Goal: Transaction & Acquisition: Purchase product/service

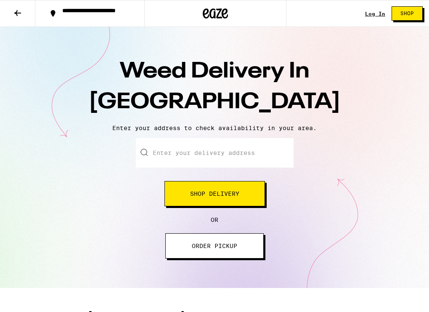
click at [267, 135] on div "Weed Delivery In [GEOGRAPHIC_DATA] Enter your address to check availability in …" at bounding box center [214, 157] width 429 height 261
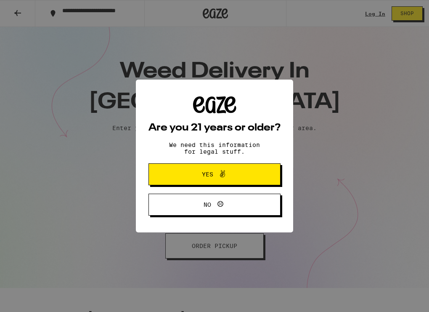
click at [332, 144] on div "Are you 21 years or older? We need this information for legal stuff. Yes No" at bounding box center [214, 156] width 429 height 312
click at [224, 180] on span at bounding box center [222, 174] width 10 height 11
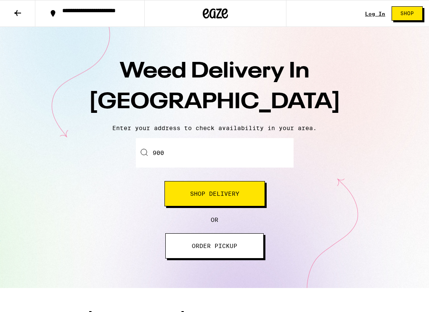
click at [221, 151] on input "900" at bounding box center [215, 152] width 158 height 29
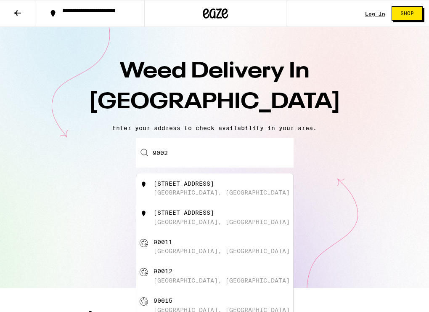
type input "90026"
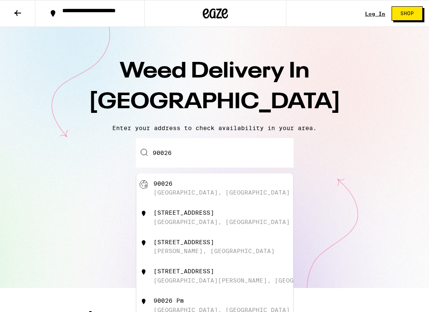
drag, startPoint x: 195, startPoint y: 151, endPoint x: 69, endPoint y: 150, distance: 126.2
click at [69, 150] on div "Enter your delivery address [GEOGRAPHIC_DATA][STREET_ADDRESS][PERSON_NAME][STRE…" at bounding box center [214, 198] width 412 height 120
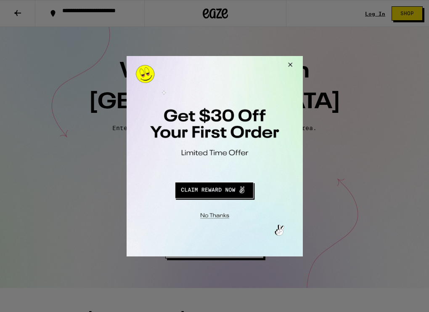
click at [289, 61] on button "Close Modal" at bounding box center [288, 66] width 23 height 20
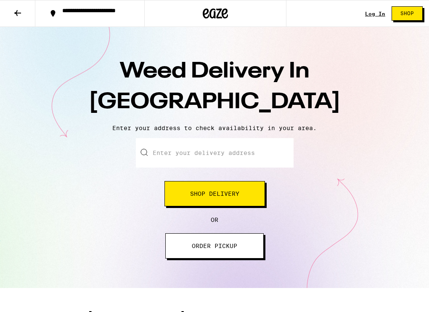
click at [207, 141] on input "Enter your delivery address" at bounding box center [215, 152] width 158 height 29
paste input "[STREET_ADDRESS]"
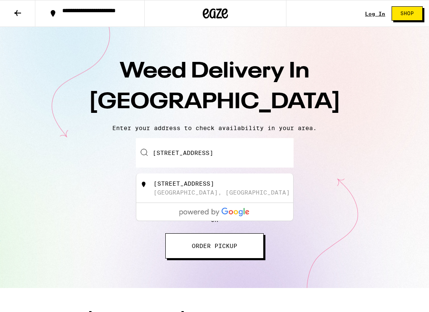
click at [212, 187] on div "[STREET_ADDRESS]" at bounding box center [184, 183] width 61 height 7
type input "[STREET_ADDRESS]"
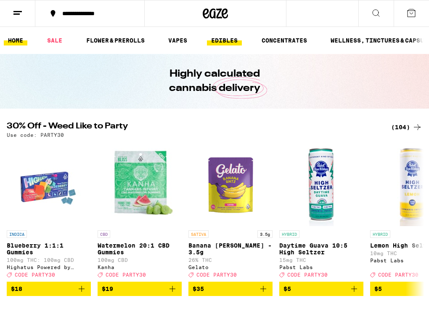
click at [228, 42] on link "EDIBLES" at bounding box center [224, 40] width 35 height 10
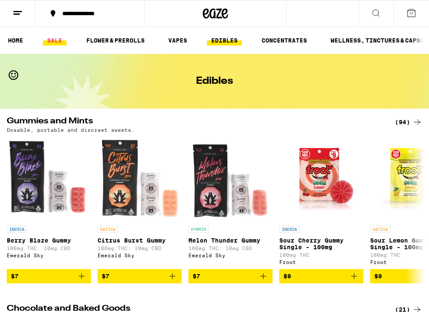
click at [63, 41] on link "SALE" at bounding box center [55, 40] width 24 height 10
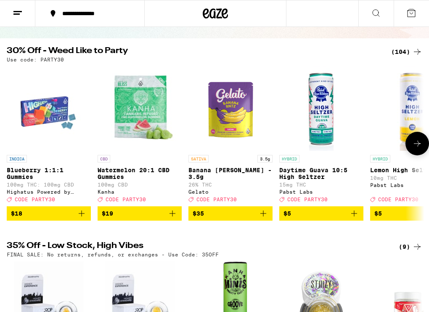
scroll to position [70, 0]
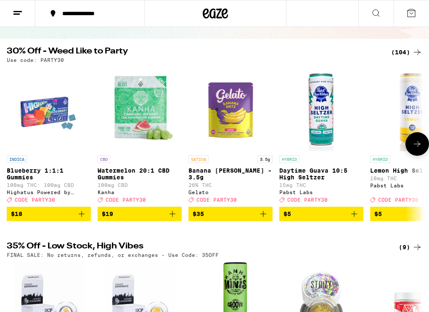
click at [414, 153] on button at bounding box center [417, 144] width 24 height 24
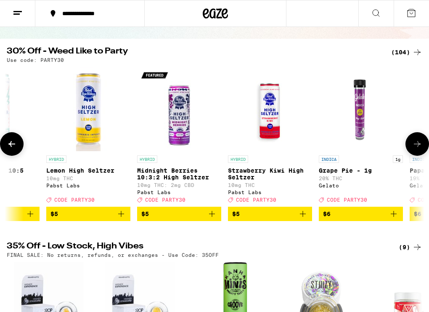
click at [414, 153] on button at bounding box center [417, 144] width 24 height 24
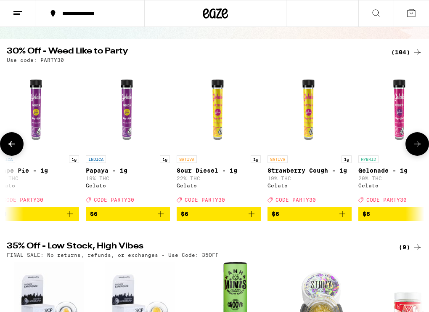
click at [414, 153] on button at bounding box center [417, 144] width 24 height 24
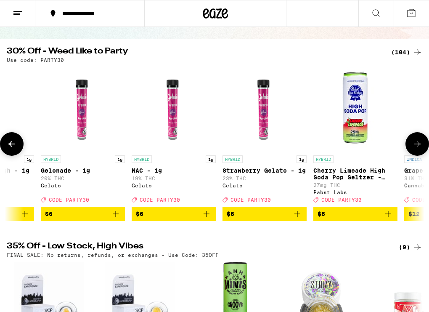
click at [414, 153] on button at bounding box center [417, 144] width 24 height 24
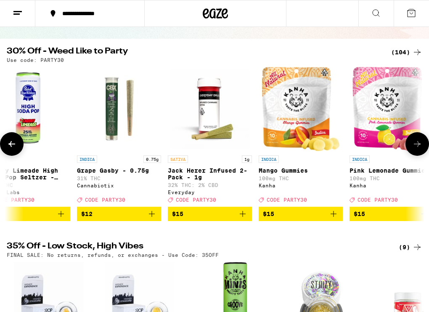
click at [414, 153] on button at bounding box center [417, 144] width 24 height 24
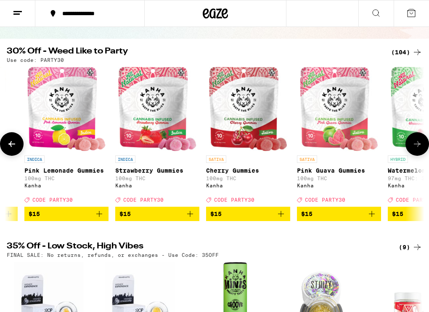
click at [414, 153] on button at bounding box center [417, 144] width 24 height 24
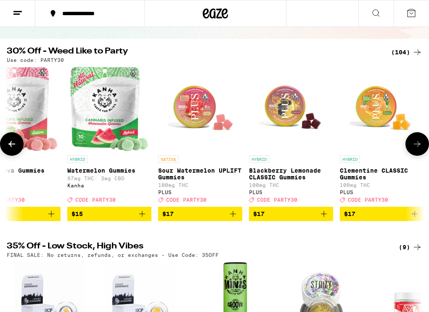
scroll to position [0, 1942]
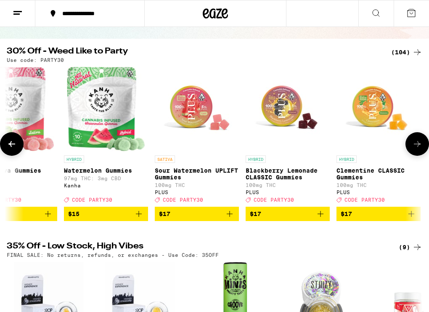
click at [415, 153] on button at bounding box center [417, 144] width 24 height 24
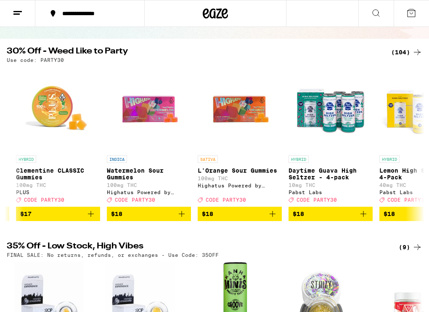
scroll to position [0, 2265]
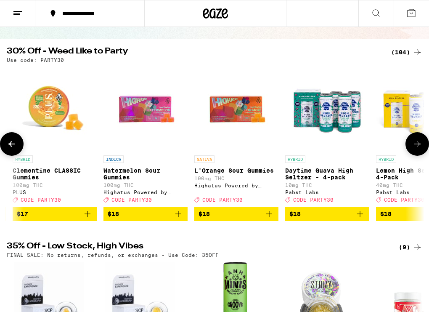
click at [9, 143] on icon at bounding box center [12, 144] width 10 height 10
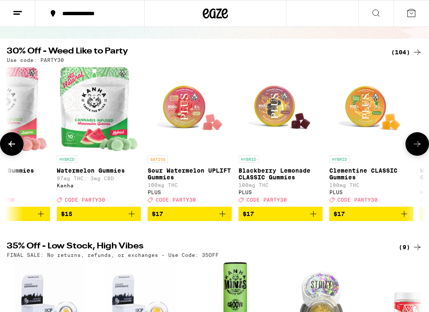
scroll to position [0, 1942]
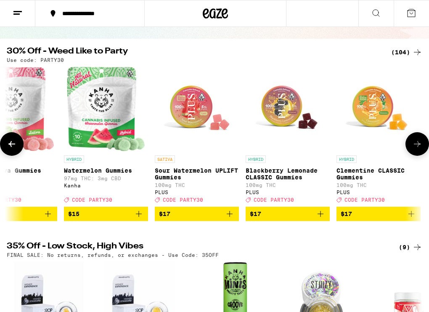
click at [361, 174] on p "Clementine CLASSIC Gummies" at bounding box center [379, 173] width 84 height 13
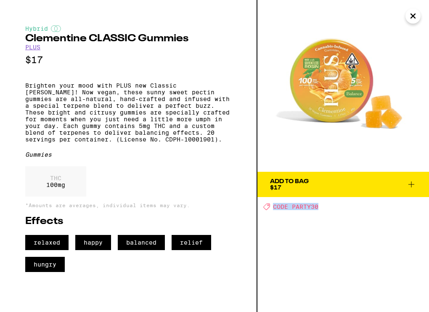
drag, startPoint x: 321, startPoint y: 209, endPoint x: 270, endPoint y: 209, distance: 50.5
click at [270, 209] on div "Deal Created with Sketch. CODE PARTY30" at bounding box center [346, 206] width 166 height 7
copy span "CODE PARTY30"
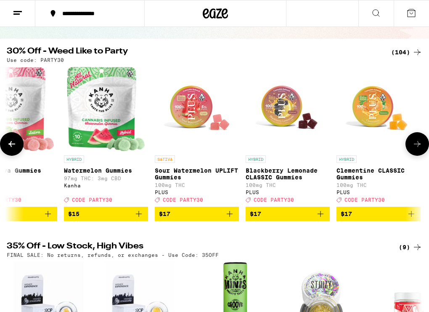
click at [184, 119] on img "Open page for Sour Watermelon UPLIFT Gummies from PLUS" at bounding box center [197, 109] width 84 height 84
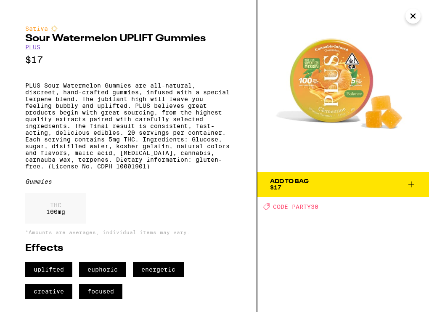
scroll to position [11, 0]
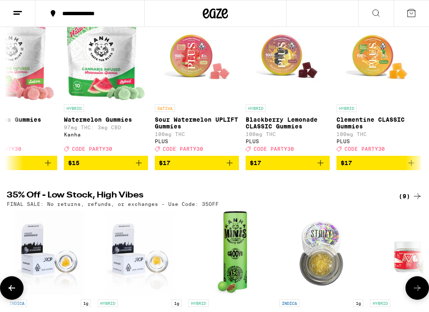
scroll to position [4, 0]
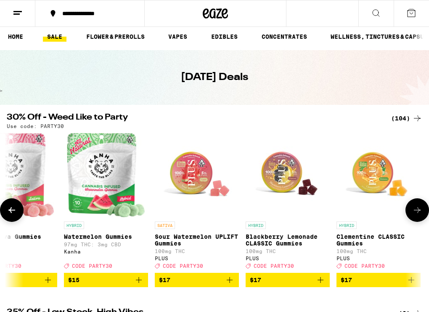
click at [414, 211] on icon at bounding box center [417, 210] width 10 height 10
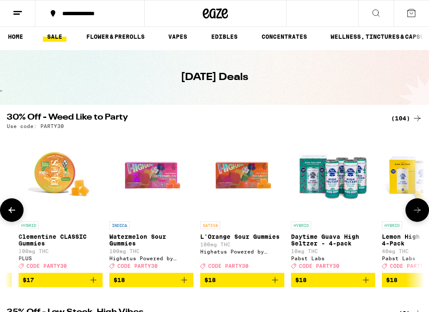
scroll to position [0, 2265]
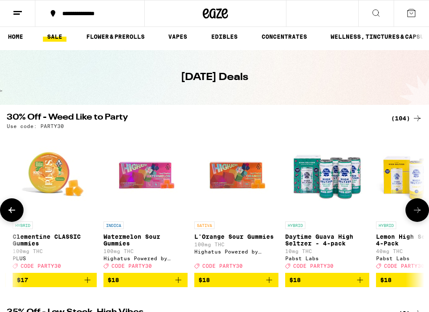
click at [414, 211] on icon at bounding box center [417, 210] width 10 height 10
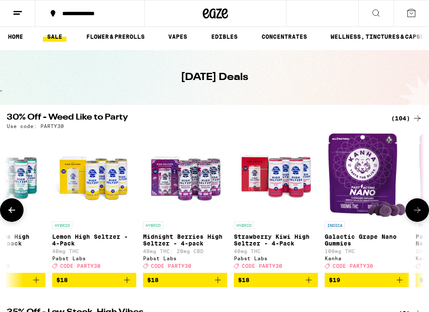
click at [414, 211] on icon at bounding box center [417, 210] width 10 height 10
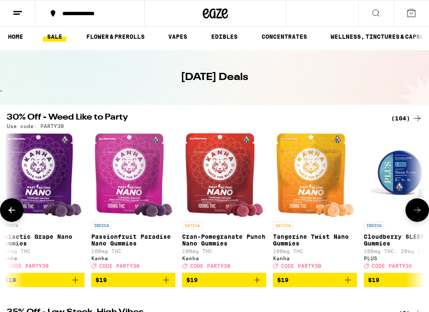
click at [414, 211] on icon at bounding box center [417, 210] width 10 height 10
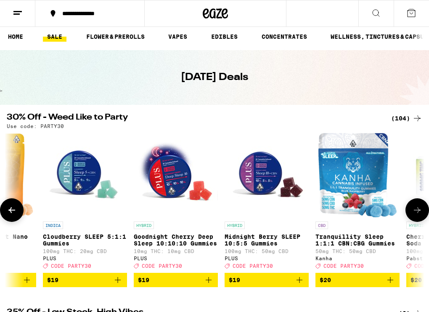
scroll to position [0, 3237]
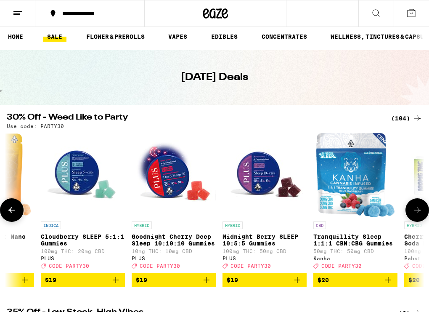
click at [414, 211] on icon at bounding box center [417, 210] width 10 height 10
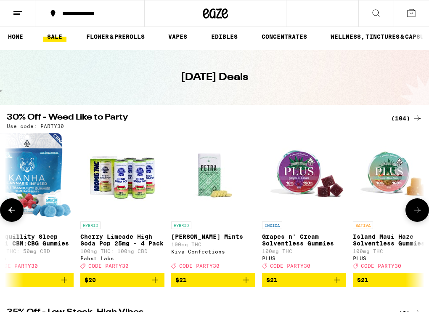
click at [414, 211] on icon at bounding box center [417, 210] width 10 height 10
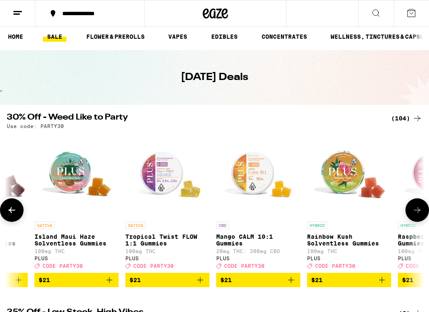
scroll to position [0, 3884]
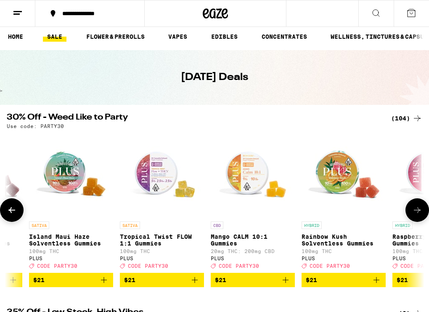
click at [414, 211] on icon at bounding box center [417, 210] width 10 height 10
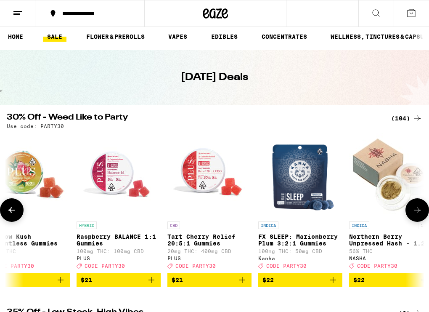
scroll to position [0, 4208]
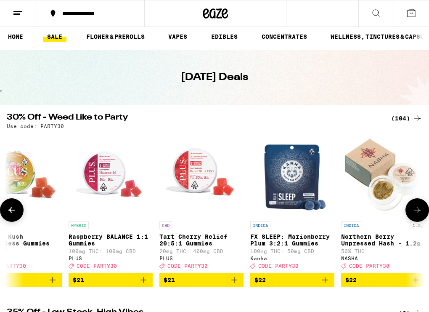
click at [109, 236] on p "Raspberry BALANCE 1:1 Gummies" at bounding box center [111, 239] width 84 height 13
click at [112, 184] on img "Open page for Raspberry BALANCE 1:1 Gummies from PLUS" at bounding box center [111, 175] width 84 height 84
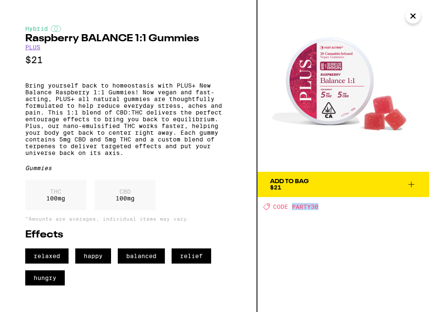
drag, startPoint x: 318, startPoint y: 208, endPoint x: 294, endPoint y: 209, distance: 24.8
click at [294, 209] on div "Deal Created with Sketch. CODE PARTY30" at bounding box center [346, 206] width 166 height 7
copy span "PARTY30"
click at [416, 18] on icon "Close" at bounding box center [413, 16] width 10 height 13
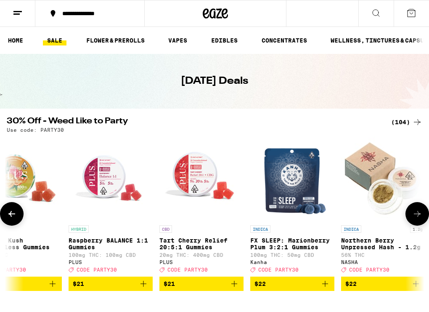
click at [413, 215] on icon at bounding box center [417, 214] width 10 height 10
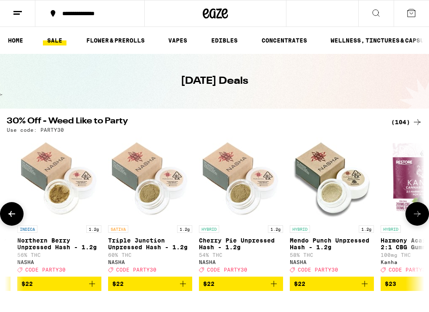
click at [413, 215] on icon at bounding box center [417, 214] width 10 height 10
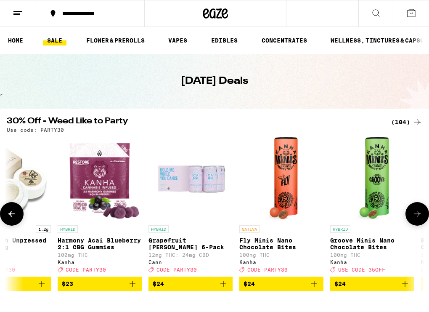
click at [413, 215] on icon at bounding box center [417, 214] width 10 height 10
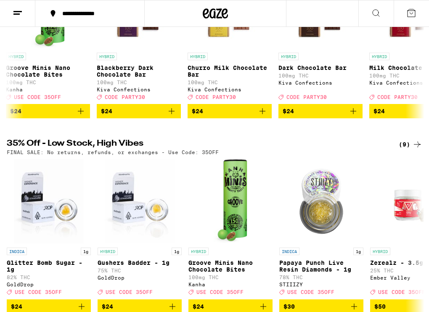
scroll to position [171, 0]
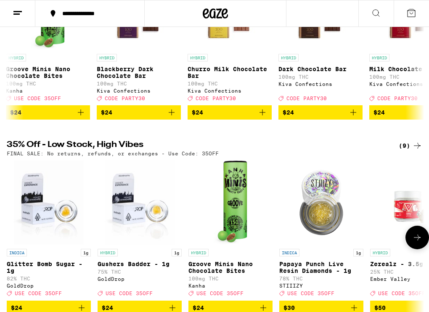
click at [415, 242] on icon at bounding box center [417, 237] width 10 height 10
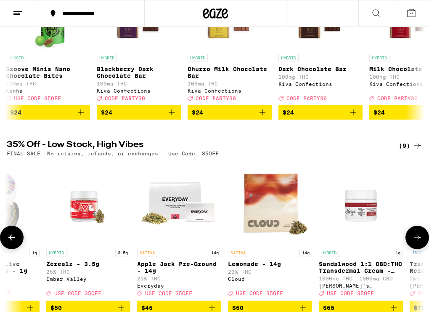
click at [415, 242] on icon at bounding box center [417, 237] width 10 height 10
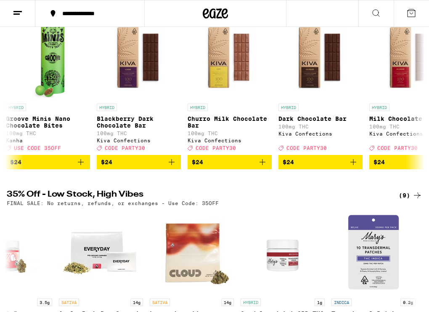
scroll to position [0, 0]
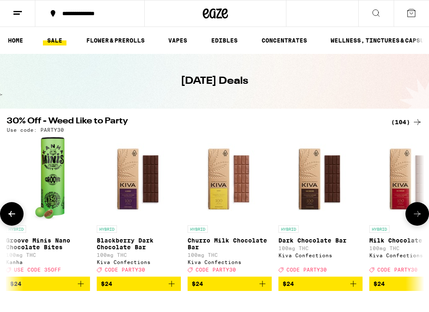
click at [418, 225] on button at bounding box center [417, 214] width 24 height 24
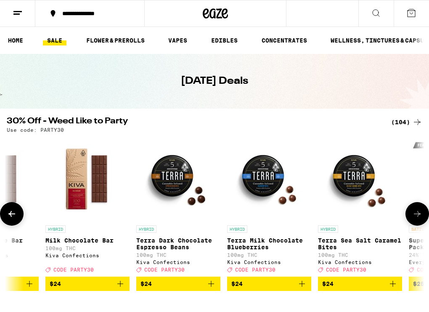
click at [418, 225] on button at bounding box center [417, 214] width 24 height 24
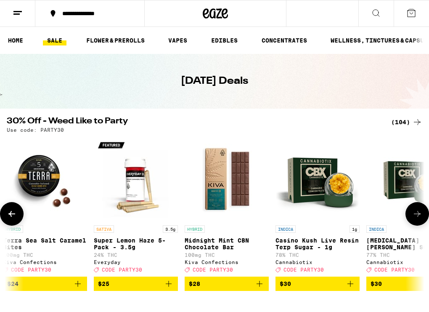
scroll to position [0, 5827]
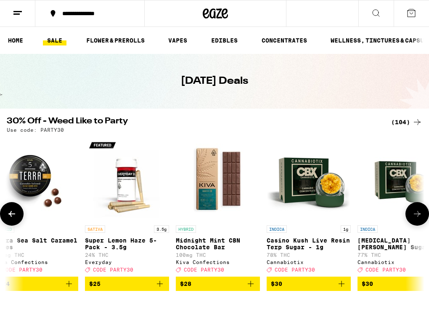
click at [10, 217] on icon at bounding box center [11, 214] width 7 height 6
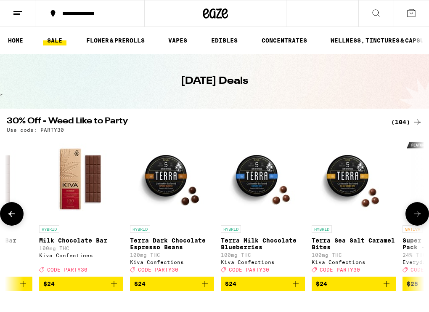
scroll to position [0, 5503]
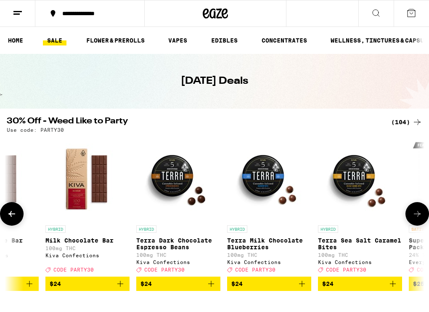
click at [418, 214] on icon at bounding box center [417, 214] width 10 height 10
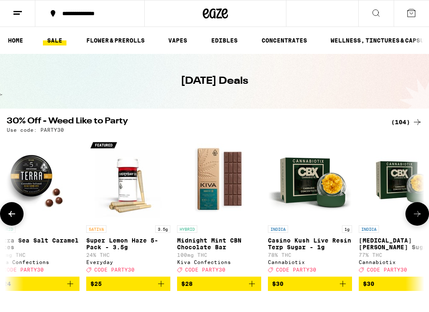
scroll to position [0, 5827]
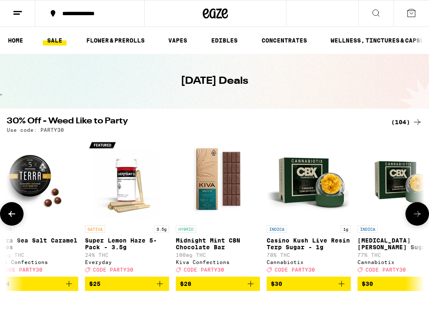
click at [418, 214] on icon at bounding box center [417, 214] width 10 height 10
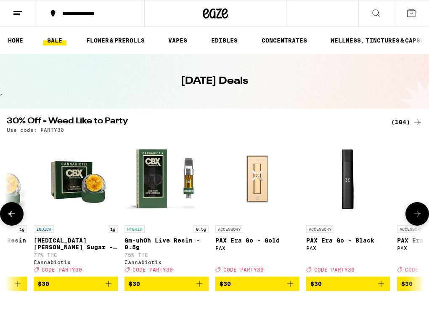
click at [418, 214] on icon at bounding box center [417, 214] width 10 height 10
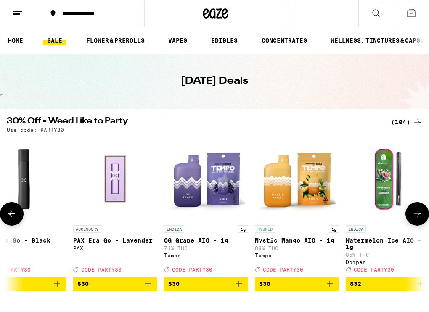
click at [418, 214] on icon at bounding box center [417, 214] width 10 height 10
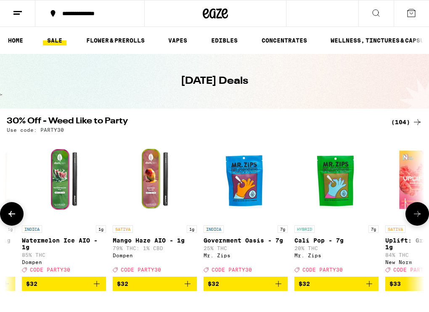
click at [418, 214] on icon at bounding box center [417, 214] width 10 height 10
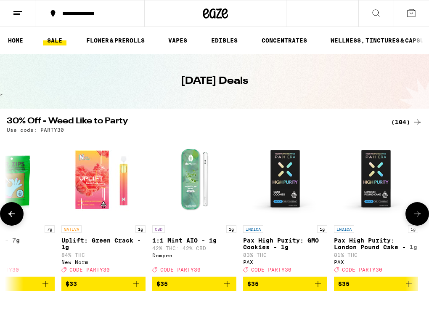
click at [418, 214] on icon at bounding box center [417, 214] width 10 height 10
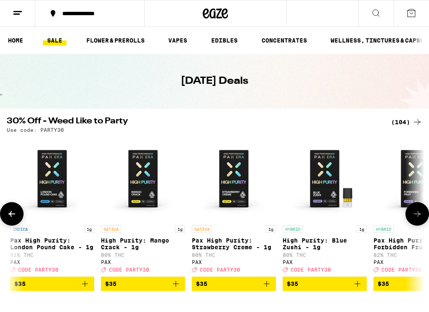
click at [418, 214] on icon at bounding box center [417, 214] width 10 height 10
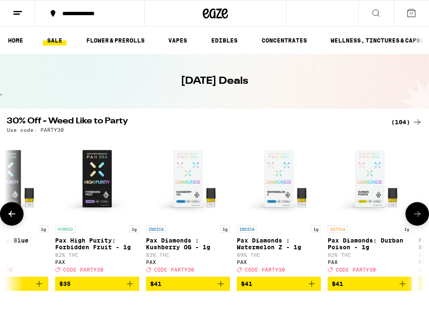
click at [418, 214] on icon at bounding box center [417, 214] width 10 height 10
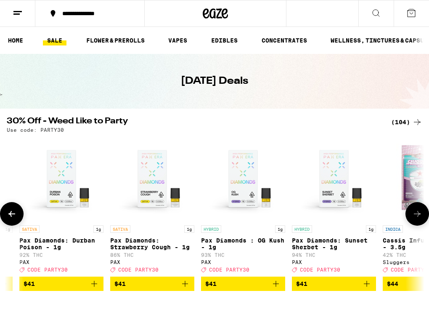
click at [418, 214] on icon at bounding box center [417, 214] width 10 height 10
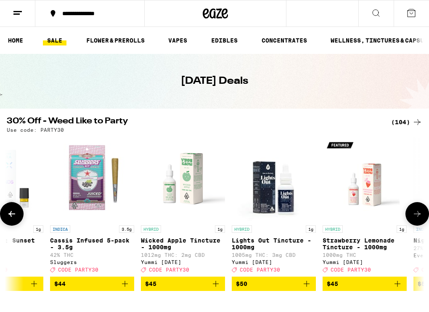
click at [418, 214] on icon at bounding box center [417, 214] width 10 height 10
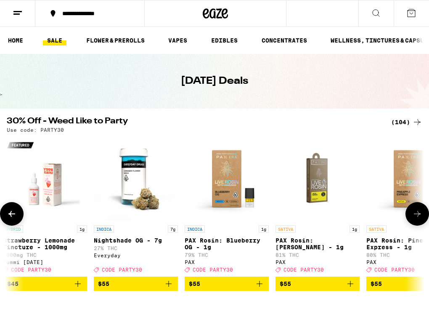
click at [418, 211] on button at bounding box center [417, 214] width 24 height 24
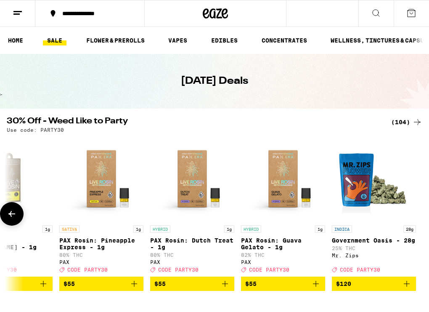
scroll to position [0, 9033]
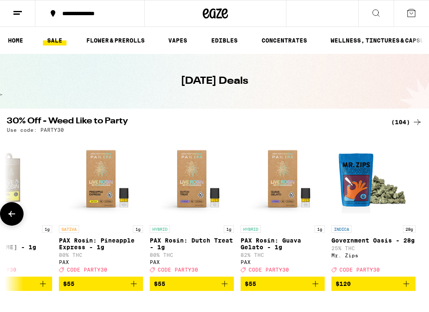
click at [418, 211] on div at bounding box center [417, 214] width 24 height 24
click at [408, 117] on div "(104)" at bounding box center [406, 122] width 31 height 10
click at [406, 122] on div "(104)" at bounding box center [406, 122] width 31 height 10
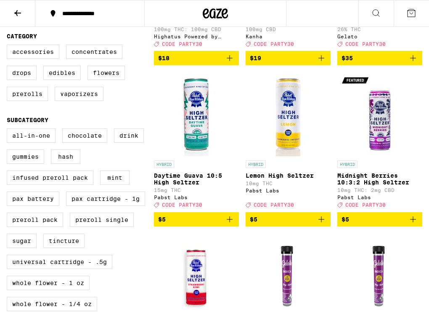
scroll to position [211, 0]
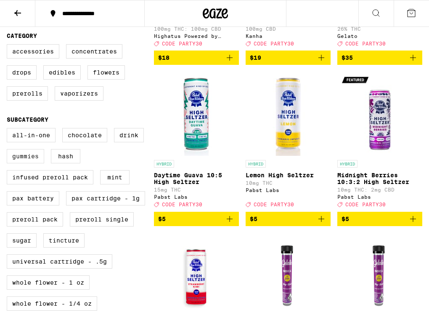
click at [32, 163] on label "Gummies" at bounding box center [25, 156] width 37 height 14
click at [9, 130] on input "Gummies" at bounding box center [8, 129] width 0 height 0
checkbox input "true"
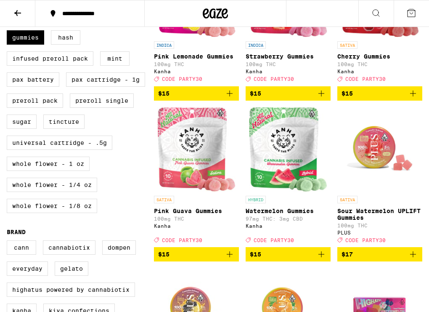
scroll to position [327, 0]
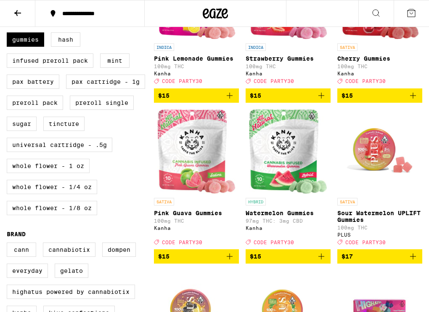
click at [219, 174] on img "Open page for Pink Guava Gummies from Kanha" at bounding box center [196, 151] width 79 height 84
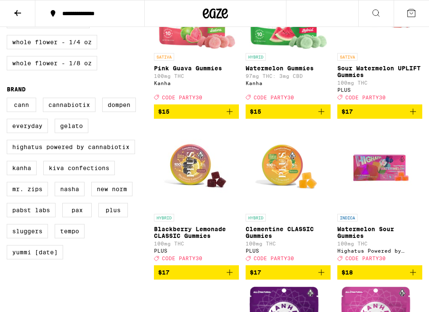
scroll to position [470, 0]
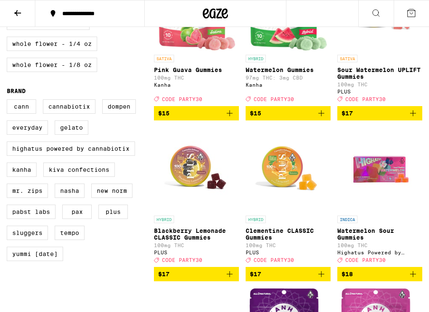
click at [206, 241] on p "Blackberry Lemonade CLASSIC Gummies" at bounding box center [196, 233] width 85 height 13
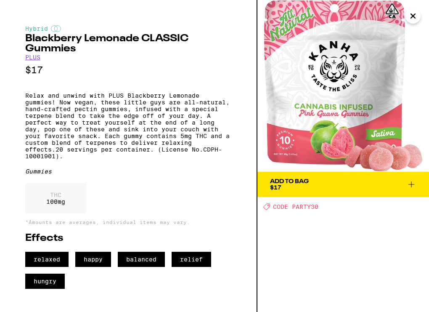
drag, startPoint x: 114, startPoint y: 129, endPoint x: 116, endPoint y: 159, distance: 29.9
click at [116, 159] on p "Relax and unwind with PLUS Blackberry Lemonade gummies! Now vegan, these little…" at bounding box center [128, 125] width 206 height 67
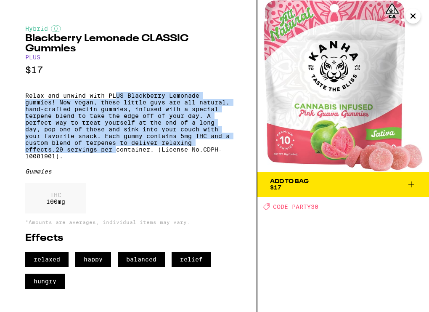
drag, startPoint x: 116, startPoint y: 159, endPoint x: 114, endPoint y: 95, distance: 63.1
click at [115, 95] on p "Relax and unwind with PLUS Blackberry Lemonade gummies! Now vegan, these little…" at bounding box center [128, 125] width 206 height 67
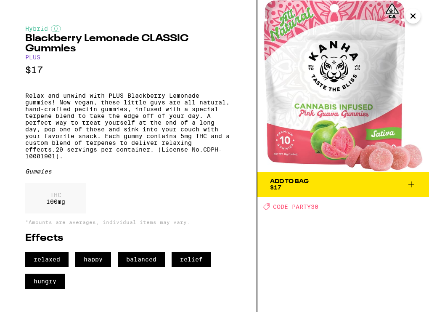
click at [114, 128] on p "Relax and unwind with PLUS Blackberry Lemonade gummies! Now vegan, these little…" at bounding box center [128, 125] width 206 height 67
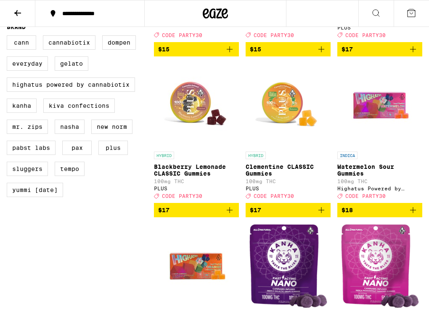
scroll to position [567, 0]
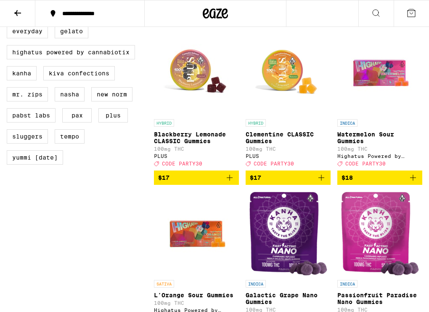
click at [291, 144] on p "Clementine CLASSIC Gummies" at bounding box center [288, 137] width 85 height 13
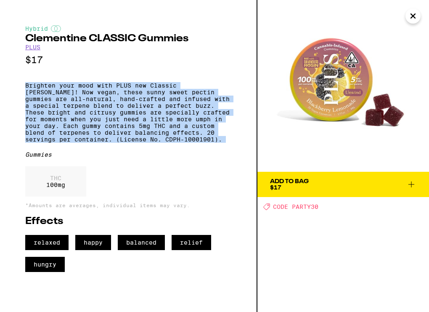
drag, startPoint x: 185, startPoint y: 81, endPoint x: 188, endPoint y: 161, distance: 80.4
click at [188, 162] on div "Hybrid Clementine CLASSIC Gummies PLUS $17 Brighten your mood with PLUS new Cla…" at bounding box center [128, 148] width 206 height 246
click at [188, 161] on div "Hybrid Clementine CLASSIC Gummies PLUS $17 Brighten your mood with PLUS new Cla…" at bounding box center [128, 148] width 206 height 246
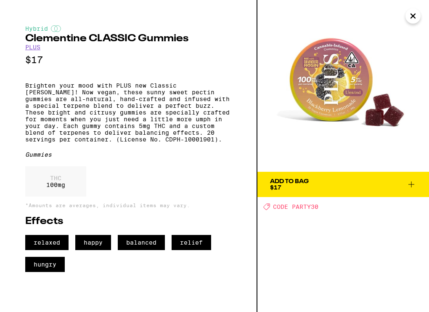
drag, startPoint x: 198, startPoint y: 108, endPoint x: 198, endPoint y: 154, distance: 45.9
click at [198, 143] on p "Brighten your mood with PLUS new Classic [PERSON_NAME]! Now vegan, these sunny …" at bounding box center [128, 112] width 206 height 61
click at [341, 186] on span "Add To Bag $17" at bounding box center [343, 184] width 146 height 12
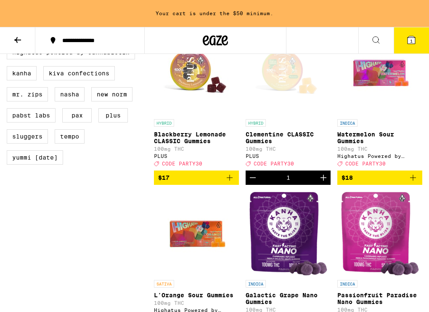
click at [414, 39] on icon at bounding box center [412, 40] width 8 height 8
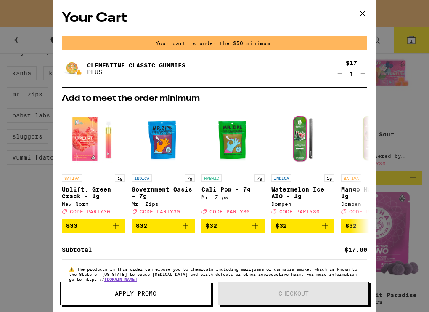
click at [162, 292] on span "Apply Promo" at bounding box center [136, 293] width 150 height 6
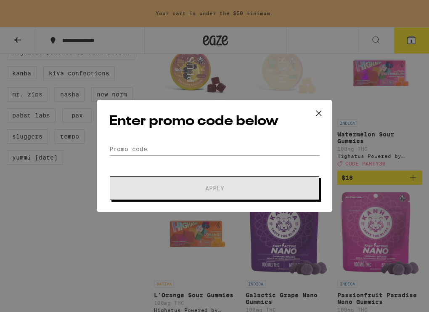
click at [199, 138] on div "Enter promo code below Promo Code Apply" at bounding box center [215, 156] width 236 height 112
click at [200, 151] on input "Promo Code" at bounding box center [214, 149] width 211 height 13
paste input "PARTY30"
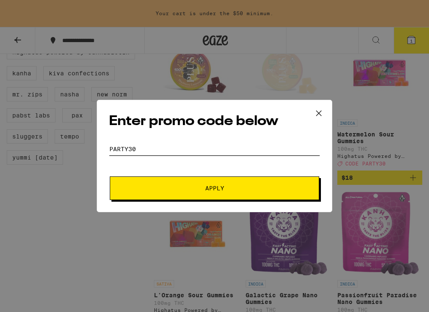
type input "PARTY30"
click at [209, 190] on span "Apply" at bounding box center [214, 188] width 19 height 6
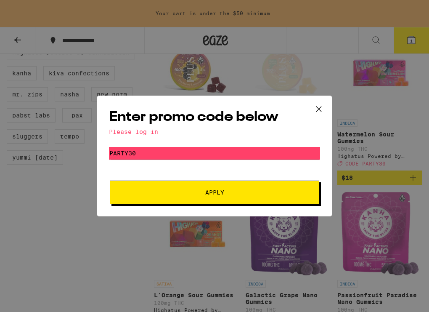
click at [322, 107] on icon at bounding box center [319, 109] width 13 height 13
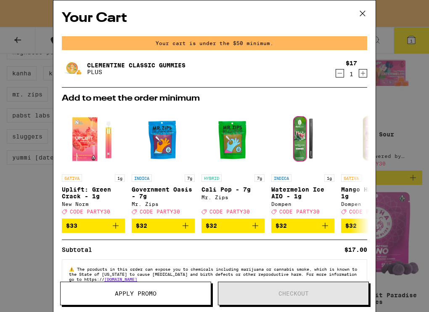
click at [365, 14] on icon at bounding box center [362, 13] width 13 height 13
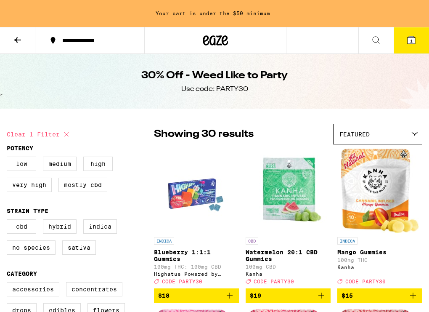
click at [411, 42] on span "1" at bounding box center [411, 40] width 3 height 5
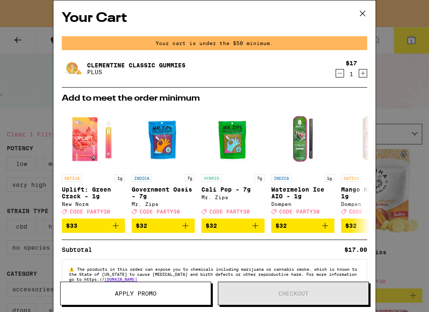
click at [363, 15] on icon at bounding box center [362, 13] width 13 height 13
